Goal: Task Accomplishment & Management: Manage account settings

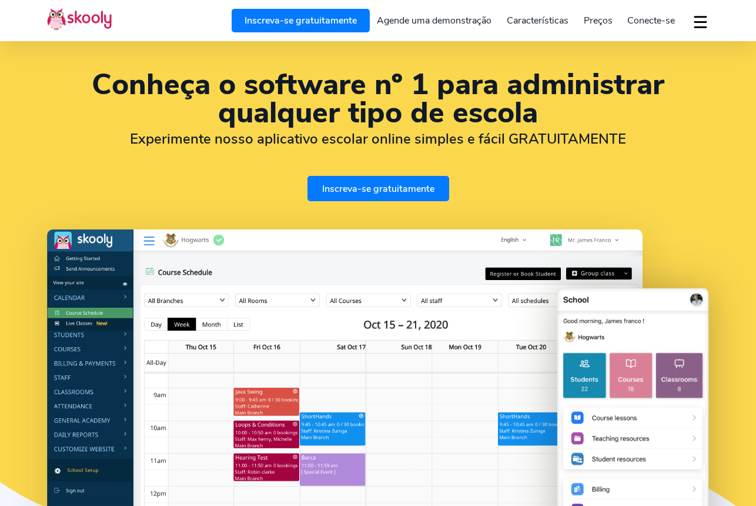
select select "pt"
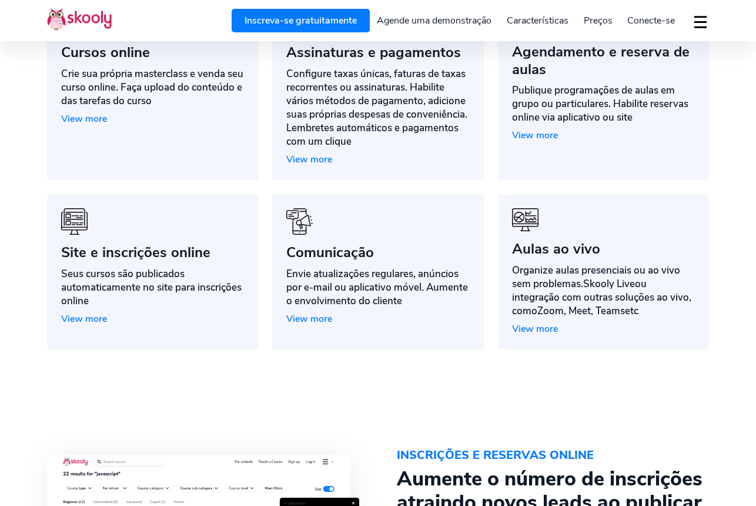
select select "351"
select select "[GEOGRAPHIC_DATA]"
select select "Europe/Lisbon"
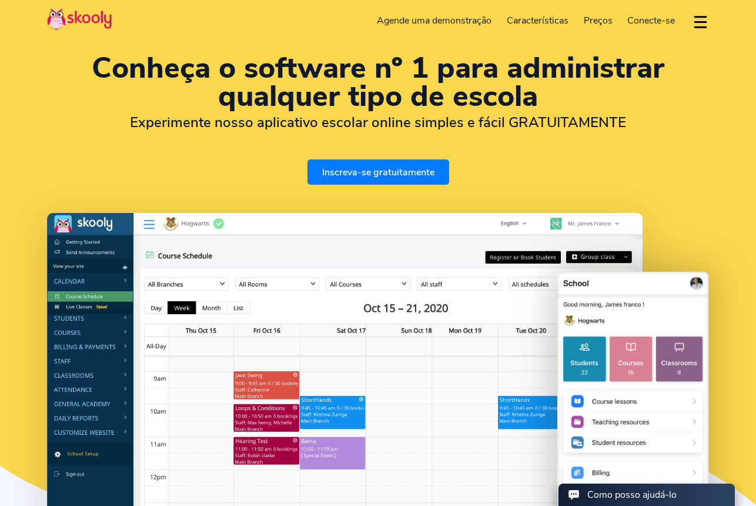
scroll to position [0, 0]
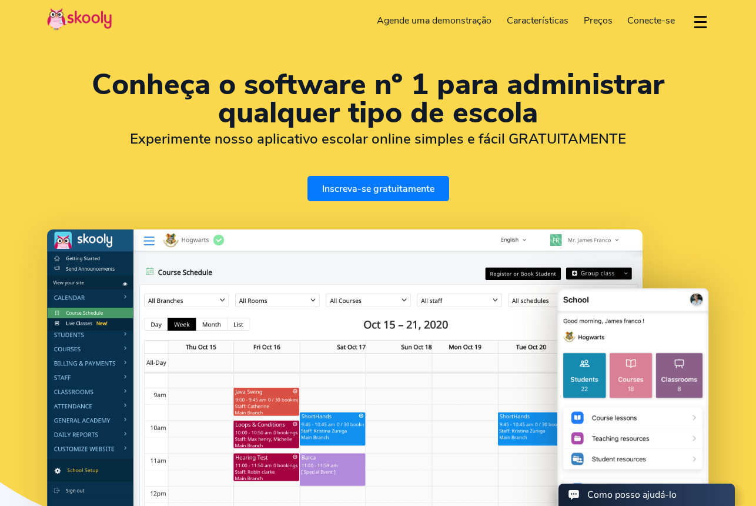
click at [602, 20] on span "Preços" at bounding box center [598, 20] width 29 height 13
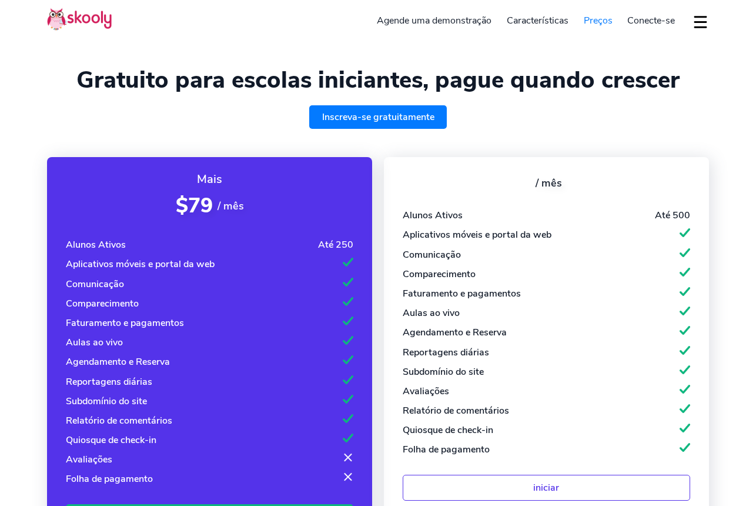
select select "pt"
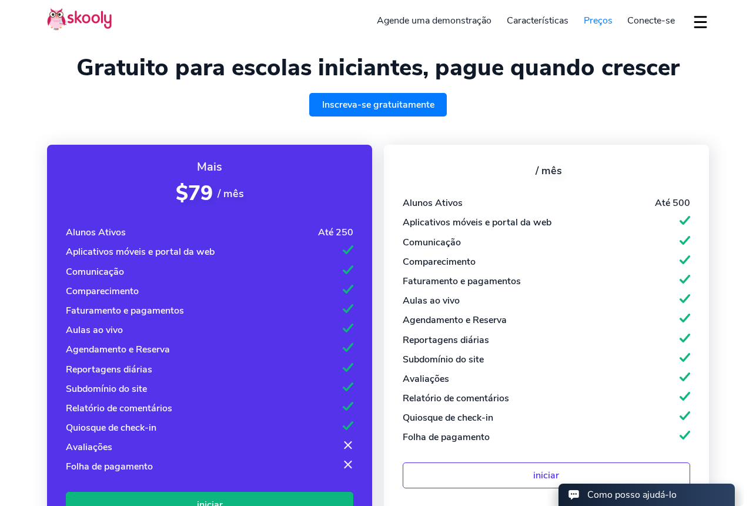
select select "351"
select select "[GEOGRAPHIC_DATA]"
select select "Europe/[GEOGRAPHIC_DATA]"
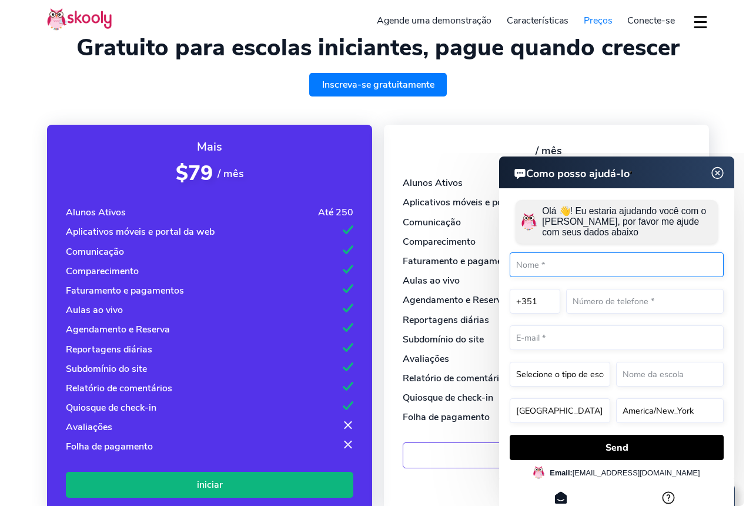
scroll to position [31, 0]
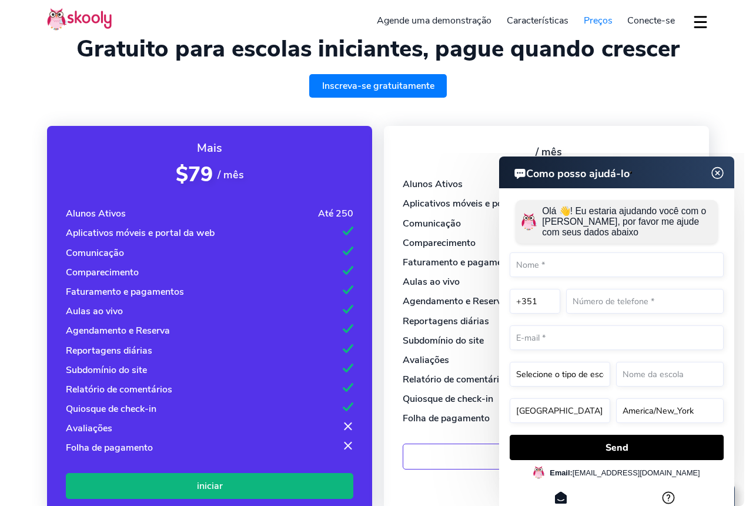
click at [719, 172] on img at bounding box center [718, 173] width 22 height 15
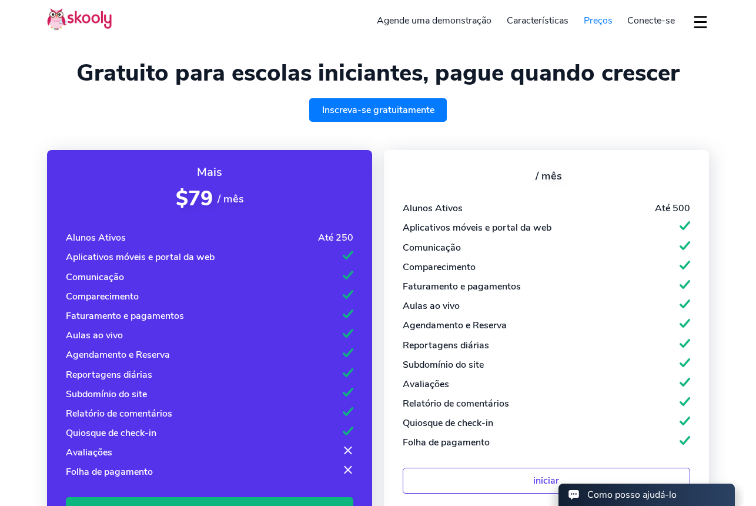
scroll to position [5, 0]
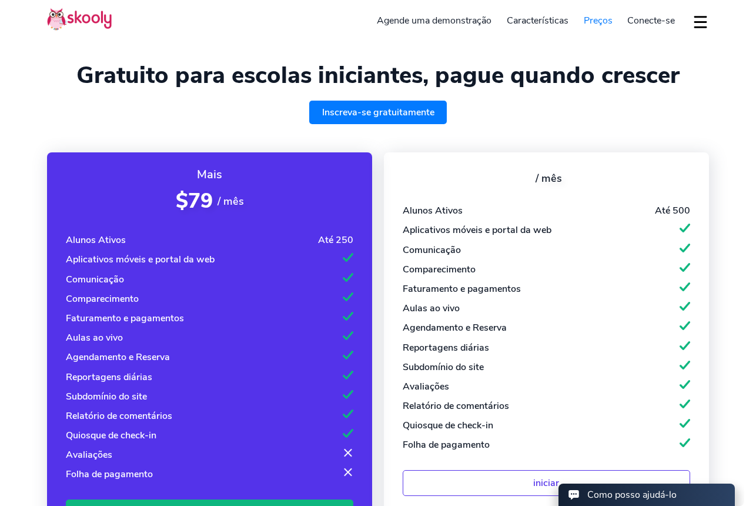
click at [406, 111] on link "Inscreva-se gratuitamente" at bounding box center [378, 113] width 138 height 24
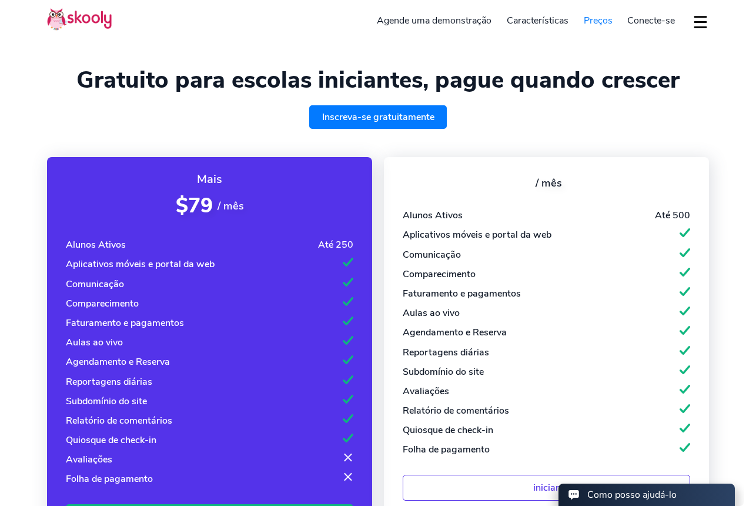
click at [651, 16] on span "Conecte-se" at bounding box center [652, 20] width 48 height 13
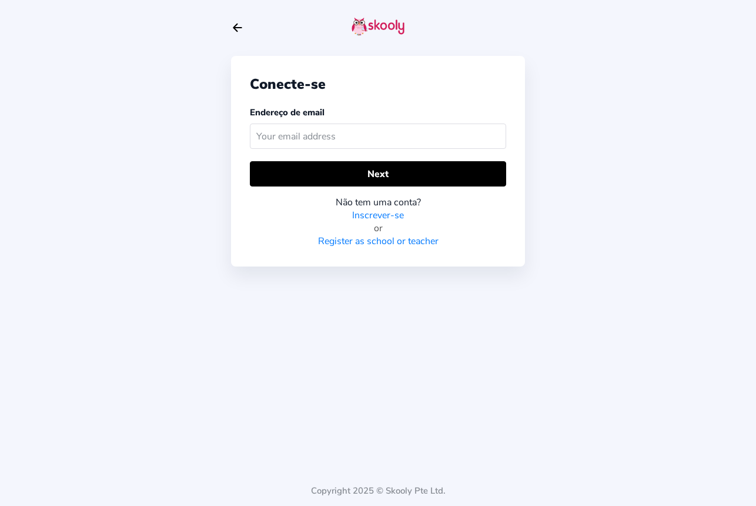
click at [307, 129] on input "text" at bounding box center [378, 136] width 256 height 25
type input "wowdance.pt@gmail.com"
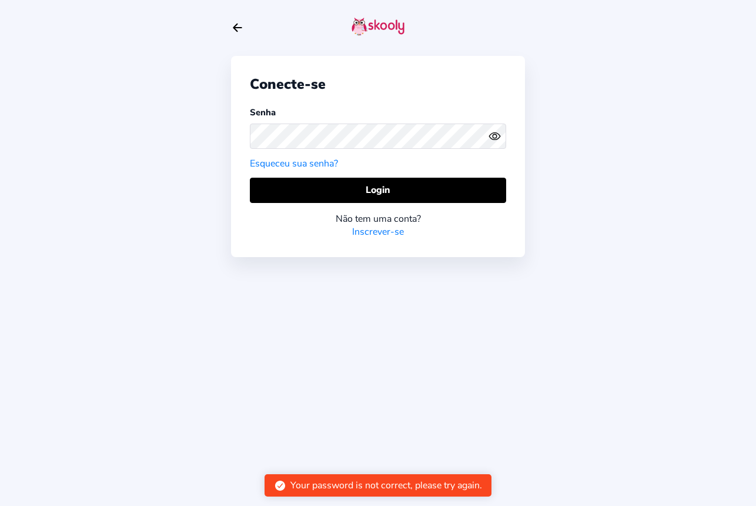
click at [496, 137] on circle "eye outline" at bounding box center [495, 136] width 4 height 4
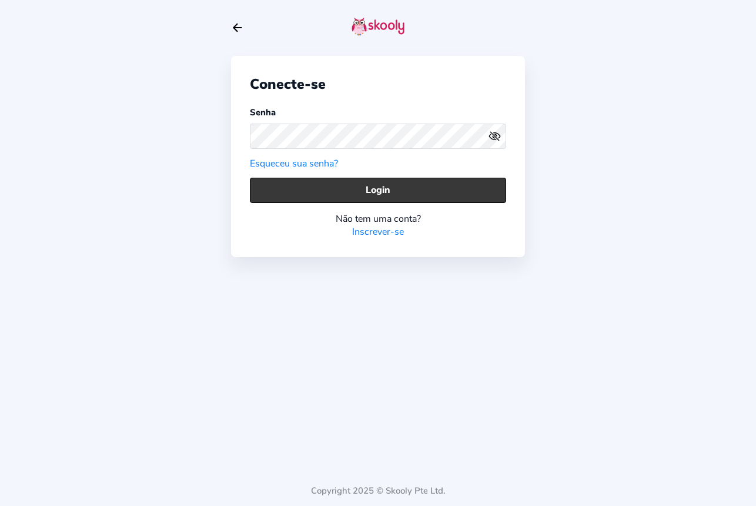
click at [356, 192] on button "Login" at bounding box center [378, 190] width 256 height 25
